Goal: Information Seeking & Learning: Learn about a topic

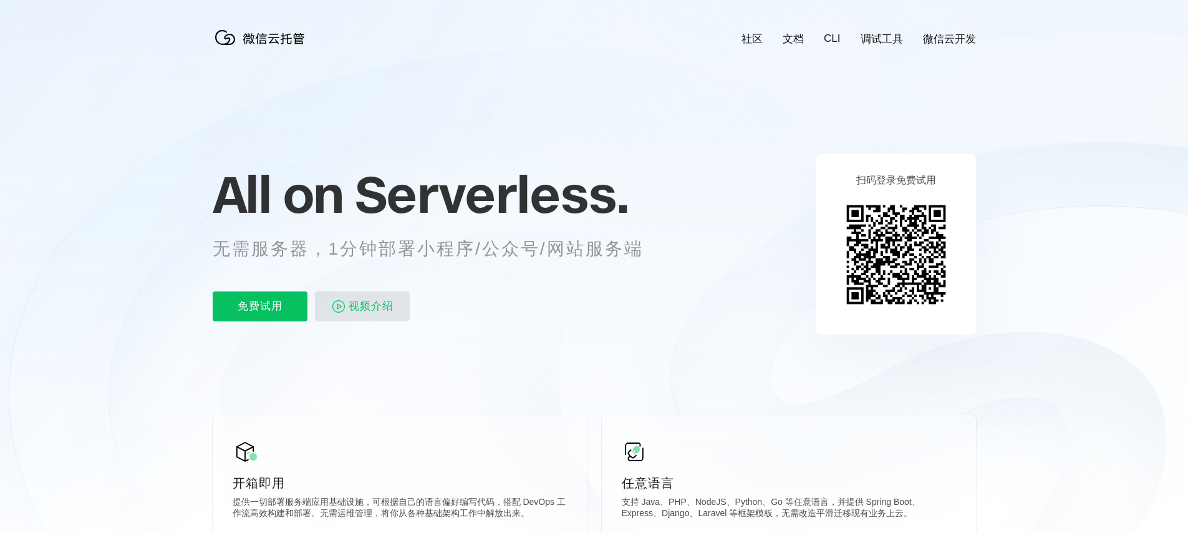
scroll to position [0, 2218]
drag, startPoint x: 232, startPoint y: 251, endPoint x: 653, endPoint y: 234, distance: 420.8
click at [652, 235] on div "All on Serverless. 无需服务器，1分钟部署小程序/公众号/网站服务端 免费试用 视频介绍" at bounding box center [444, 243] width 462 height 181
click at [653, 234] on div "All on Serverless. 无需服务器，1分钟部署小程序/公众号/网站服务端 免费试用 视频介绍" at bounding box center [444, 243] width 462 height 181
drag, startPoint x: 493, startPoint y: 259, endPoint x: 260, endPoint y: 270, distance: 234.2
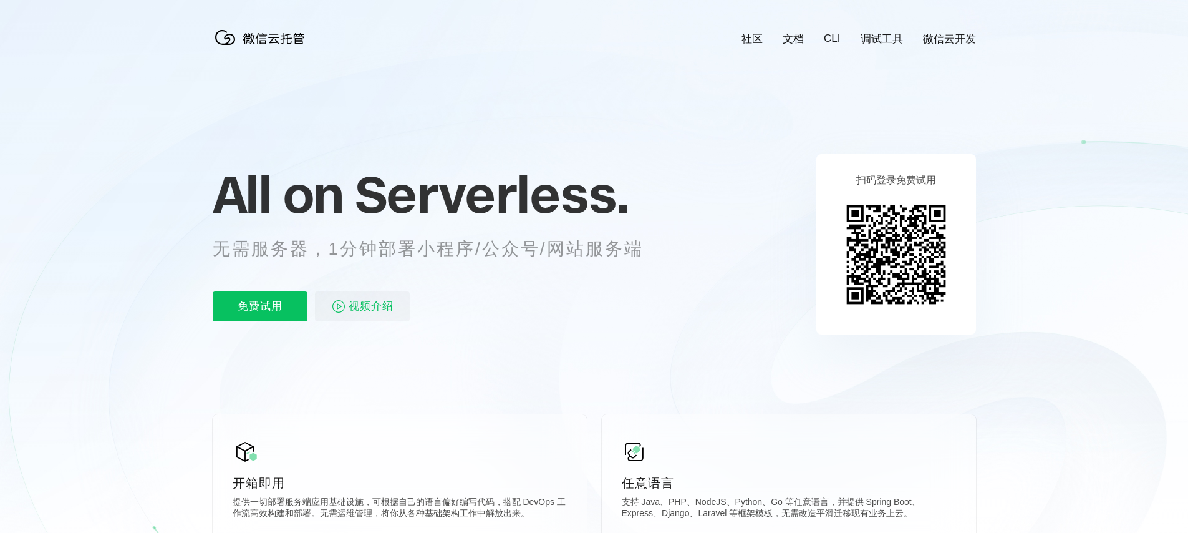
click at [260, 270] on div "All on Serverless. 无需服务器，1分钟部署小程序/公众号/网站服务端 免费试用 视频介绍" at bounding box center [444, 243] width 462 height 181
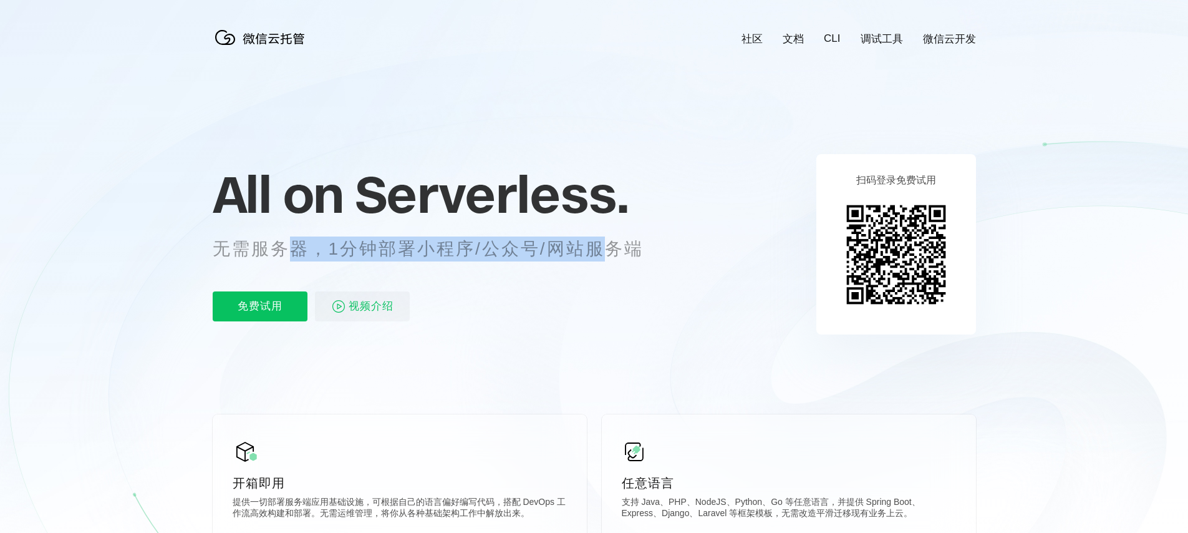
drag, startPoint x: 540, startPoint y: 251, endPoint x: 644, endPoint y: 243, distance: 105.1
click at [608, 247] on p "无需服务器，1分钟部署小程序/公众号/网站服务端" at bounding box center [440, 248] width 454 height 25
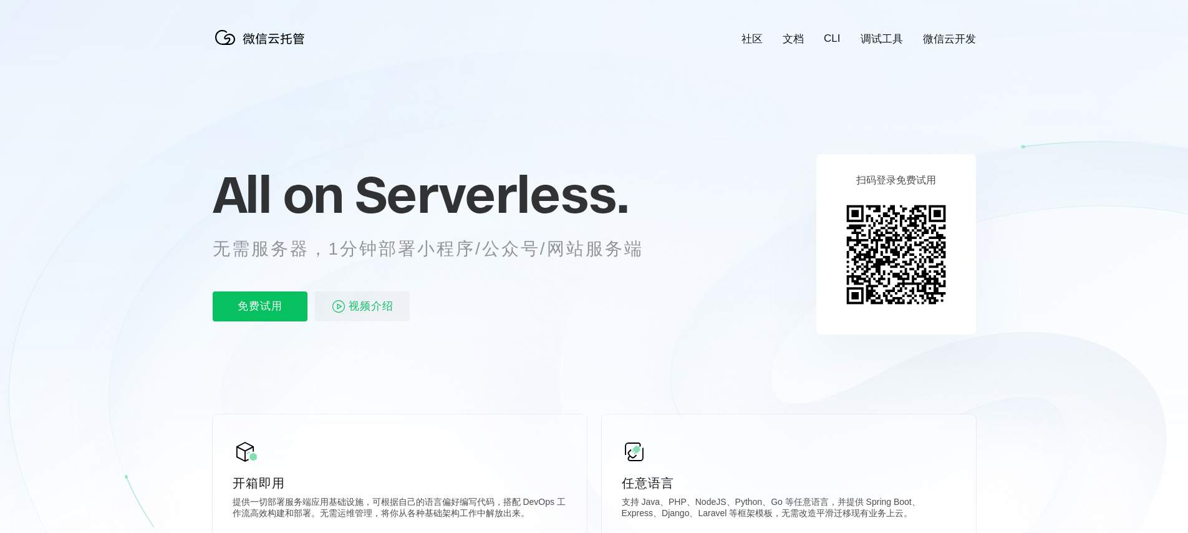
click at [652, 241] on p "无需服务器，1分钟部署小程序/公众号/网站服务端" at bounding box center [440, 248] width 454 height 25
